Goal: Transaction & Acquisition: Purchase product/service

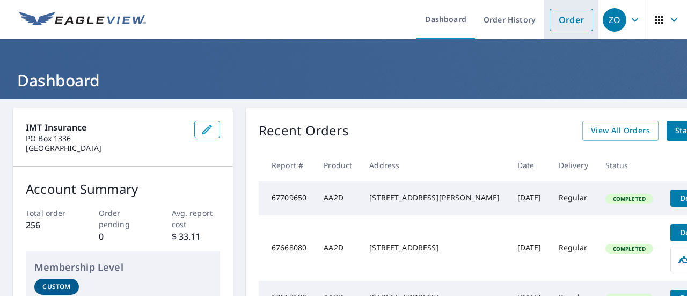
click at [567, 27] on link "Order" at bounding box center [570, 20] width 43 height 23
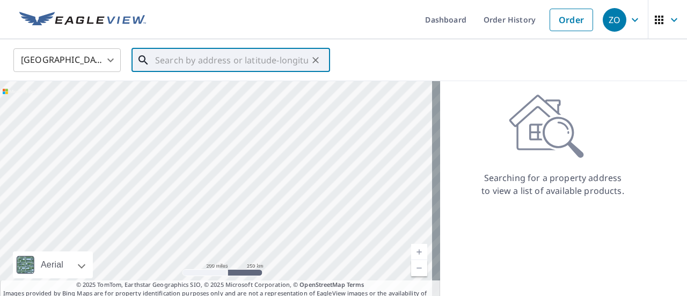
click at [251, 63] on input "text" at bounding box center [231, 60] width 153 height 30
paste input "[STREET_ADDRESS][PERSON_NAME]"
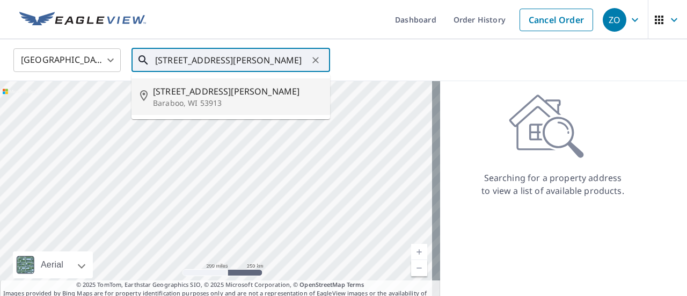
click at [189, 98] on p "Baraboo, WI 53913" at bounding box center [237, 103] width 168 height 11
type input "[STREET_ADDRESS][PERSON_NAME]"
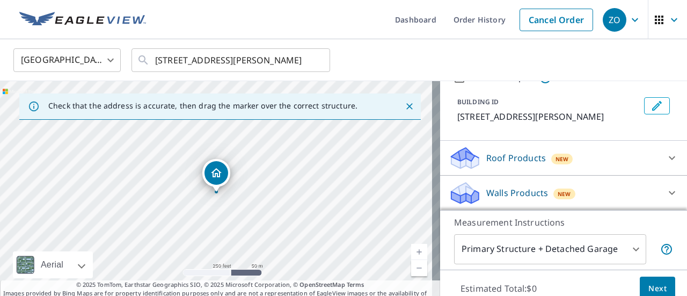
click at [517, 159] on p "Roof Products" at bounding box center [516, 157] width 60 height 13
click at [503, 177] on div "ClaimsReady™ $0" at bounding box center [564, 185] width 230 height 31
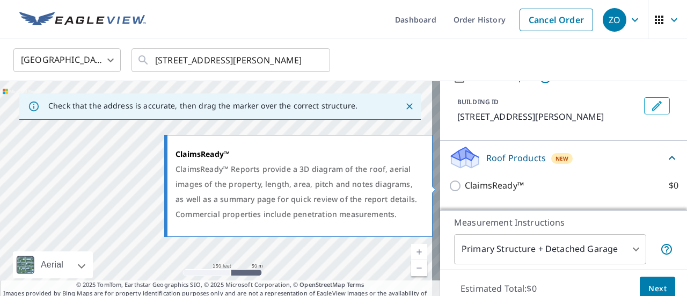
click at [497, 187] on p "ClaimsReady™" at bounding box center [494, 185] width 59 height 13
click at [465, 187] on input "ClaimsReady™ $0" at bounding box center [457, 185] width 16 height 13
checkbox input "true"
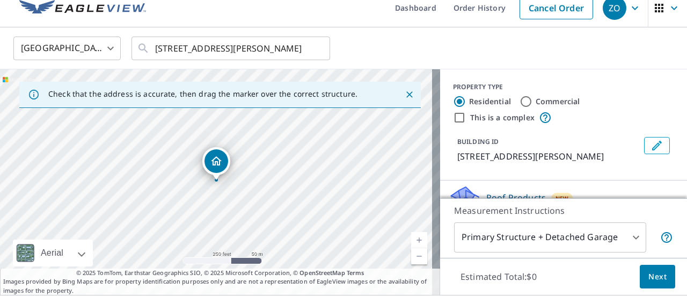
scroll to position [0, 0]
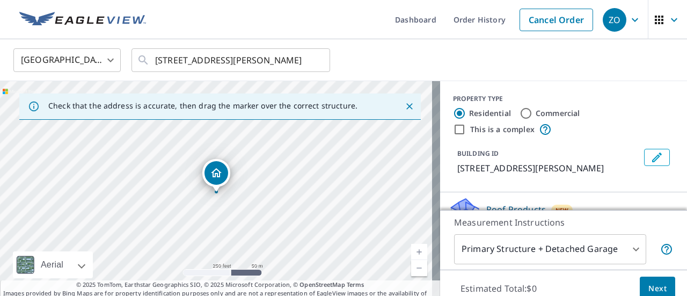
click at [640, 280] on button "Next" at bounding box center [657, 288] width 35 height 24
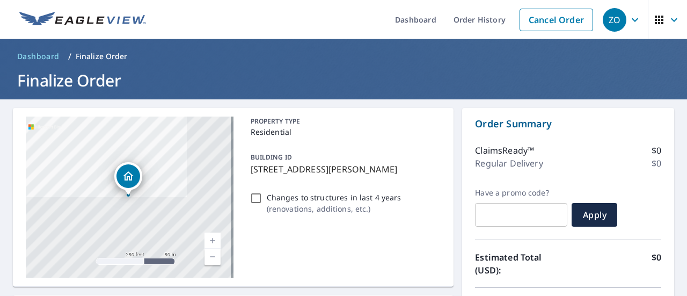
scroll to position [215, 0]
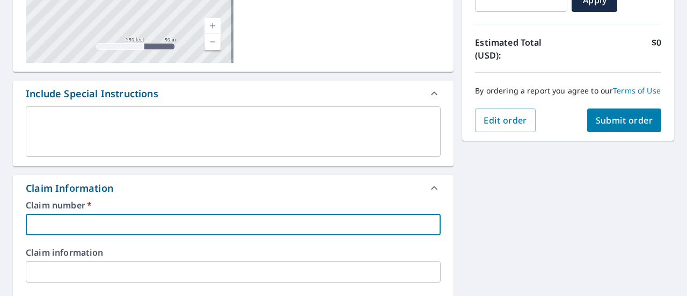
click at [129, 221] on input "text" at bounding box center [233, 224] width 415 height 21
paste input "2025W2305"
type input "2025W2305"
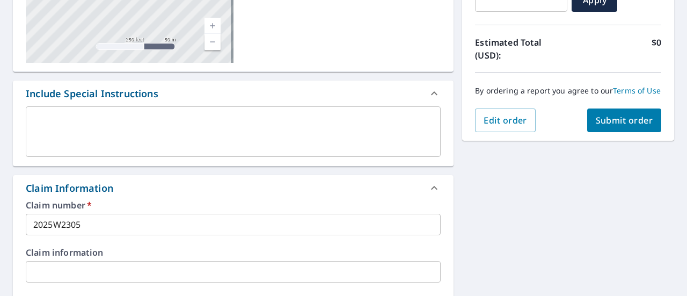
click at [542, 196] on div "[STREET_ADDRESS][PERSON_NAME] A standard road map Aerial A detailed look from a…" at bounding box center [343, 285] width 687 height 800
click at [607, 126] on span "Submit order" at bounding box center [624, 120] width 57 height 12
